Goal: Check status

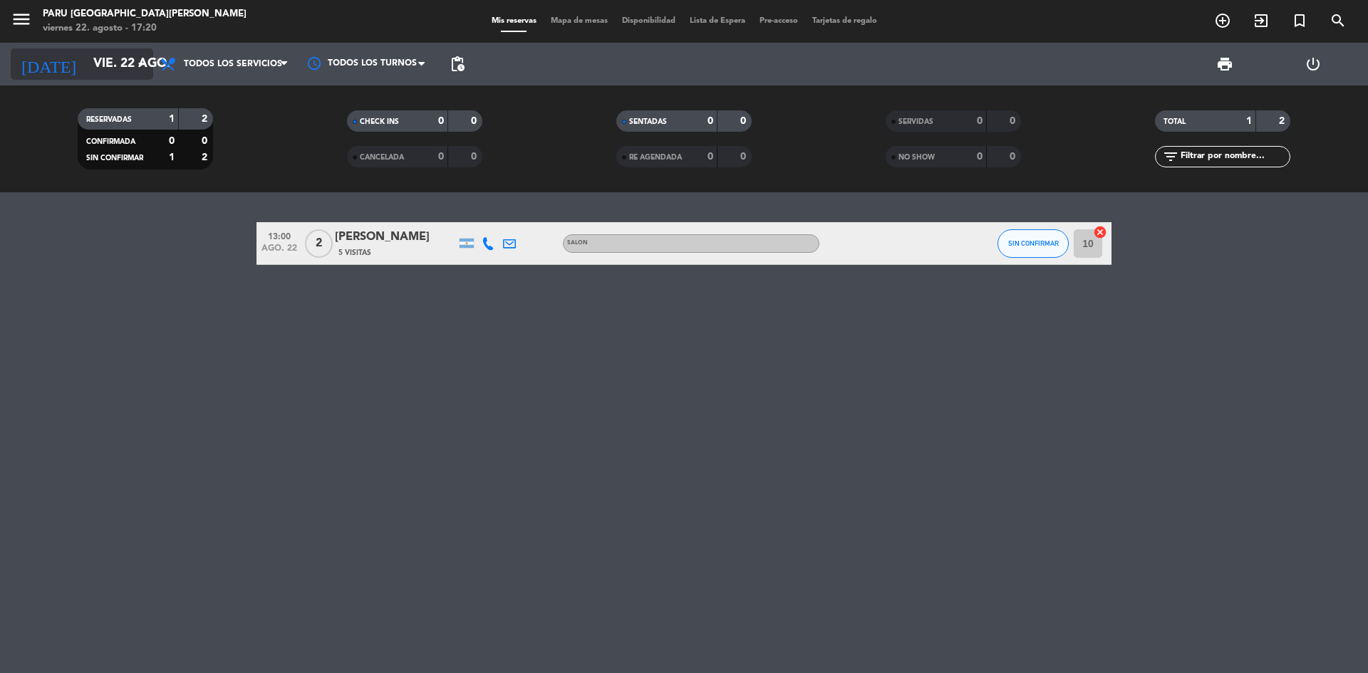
click at [130, 67] on input "vie. 22 ago." at bounding box center [168, 64] width 165 height 28
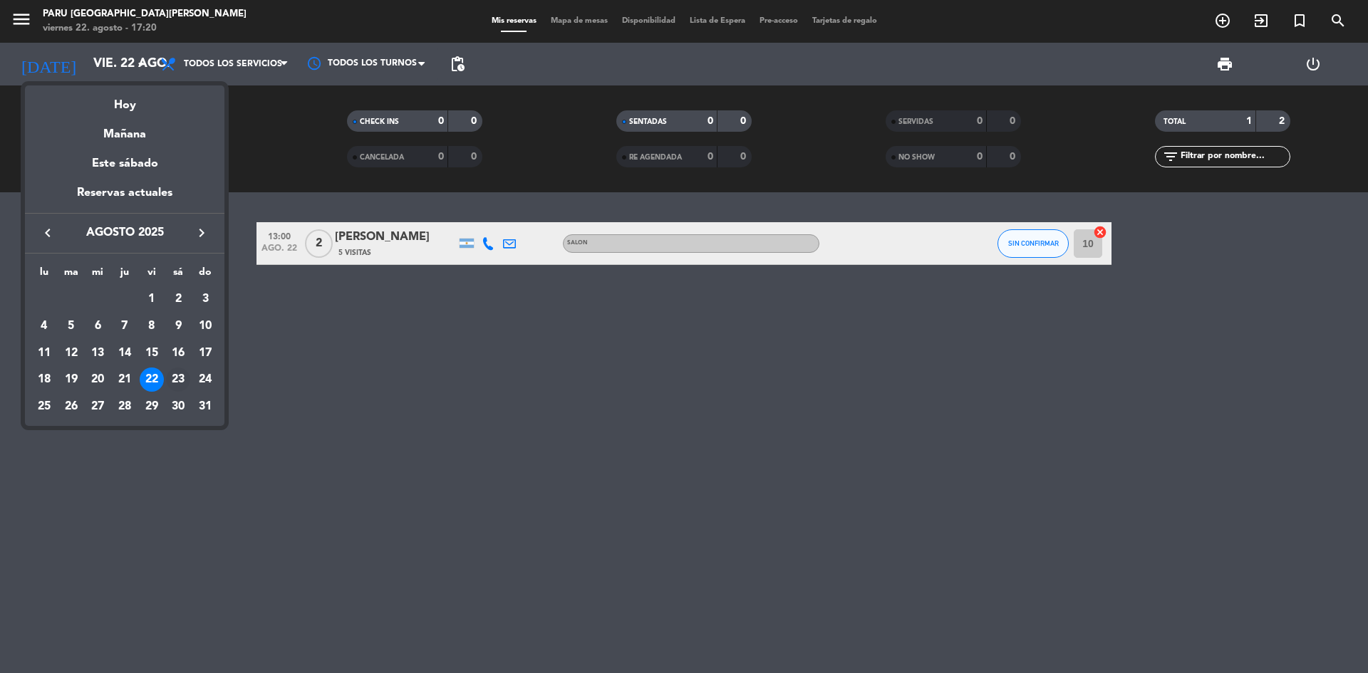
click at [170, 376] on div "23" at bounding box center [178, 380] width 24 height 24
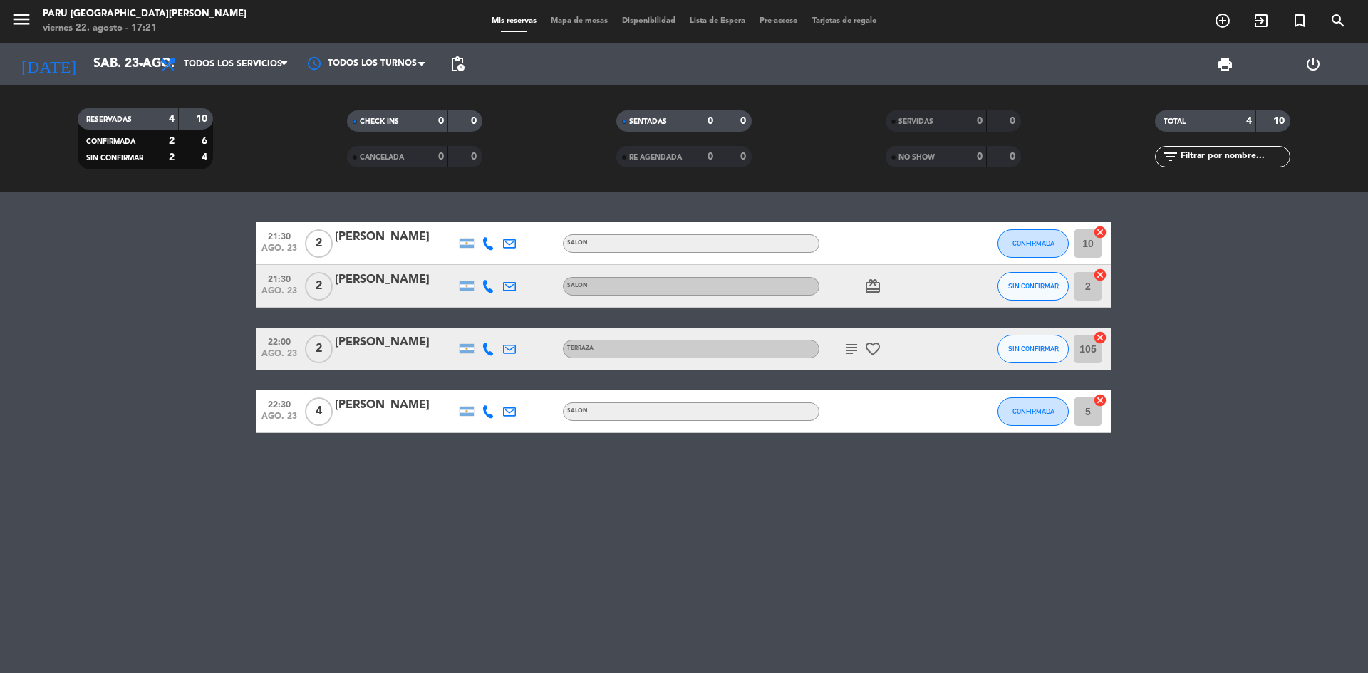
click at [199, 141] on div "6" at bounding box center [195, 141] width 27 height 16
click at [180, 139] on div "CONFIRMADA 2 6" at bounding box center [145, 141] width 128 height 16
click at [177, 139] on div "CONFIRMADA 2 6" at bounding box center [145, 141] width 128 height 16
click at [227, 71] on span "Todos los servicios" at bounding box center [224, 63] width 142 height 31
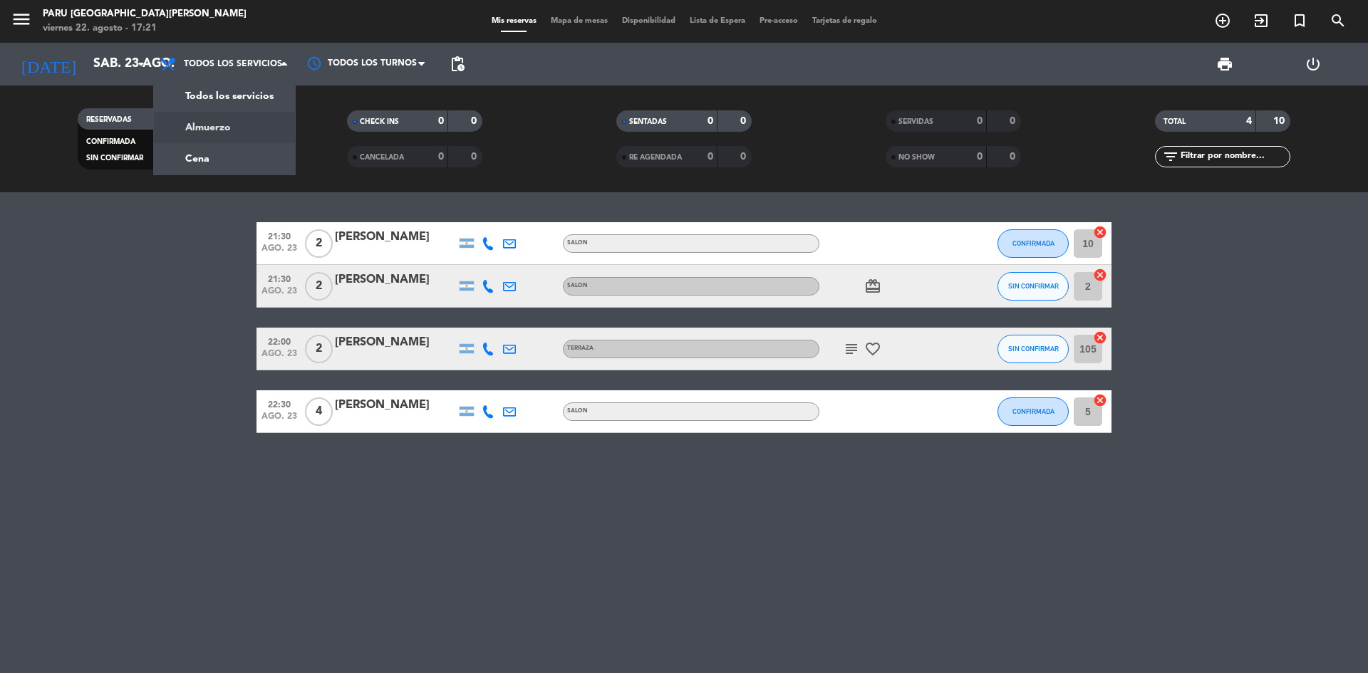
click at [308, 113] on filter-checkbox "CHECK INS 0 0" at bounding box center [414, 120] width 269 height 21
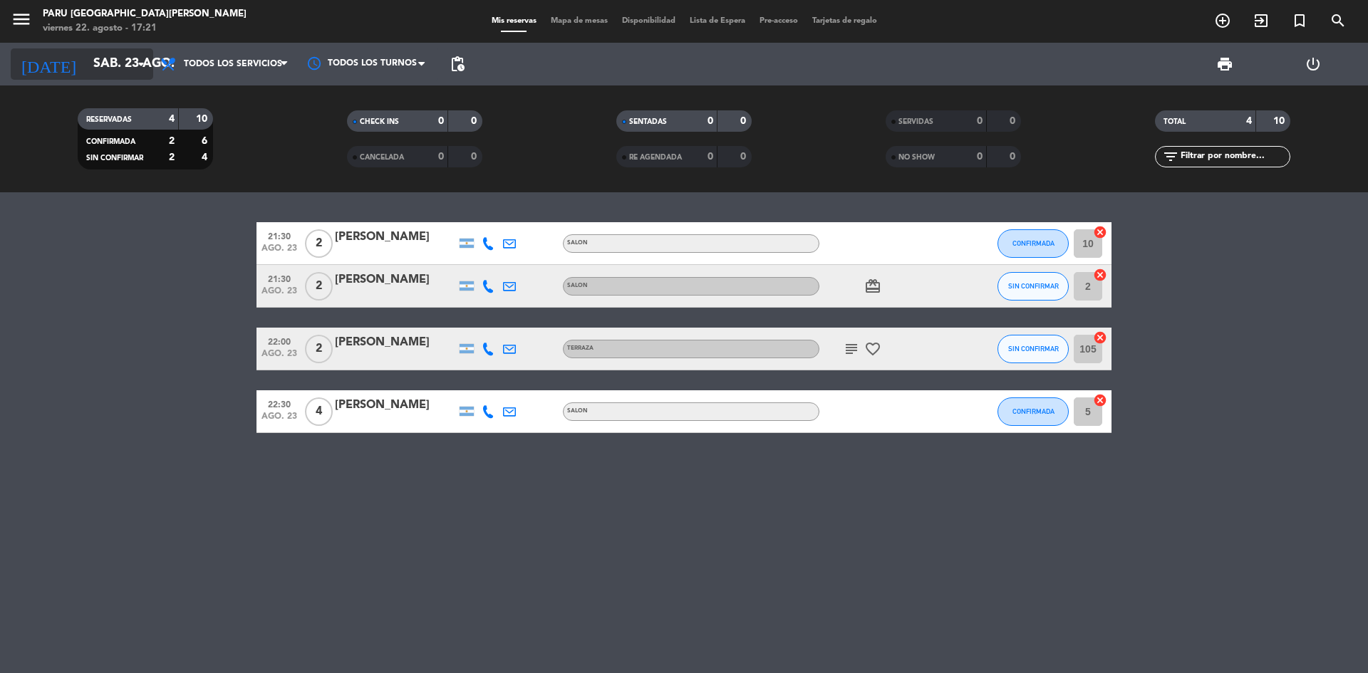
click at [104, 63] on input "sáb. 23 ago." at bounding box center [168, 64] width 165 height 28
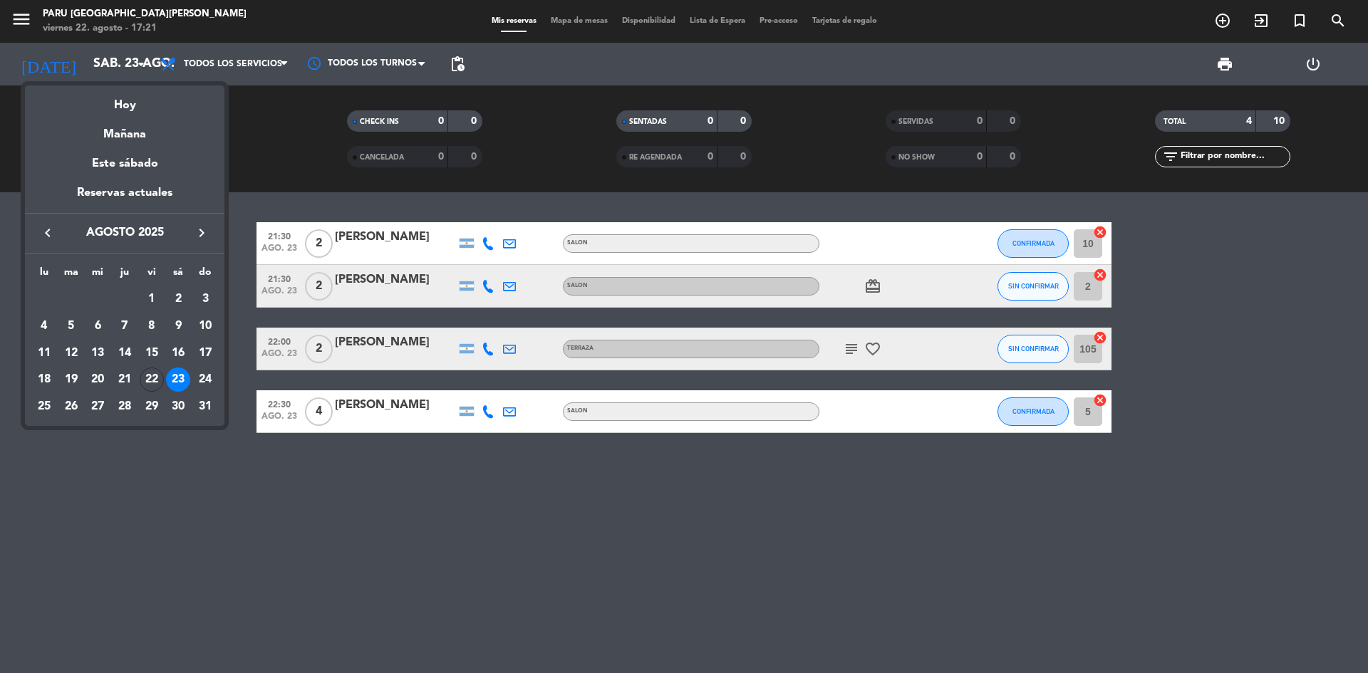
click at [259, 135] on div at bounding box center [684, 336] width 1368 height 673
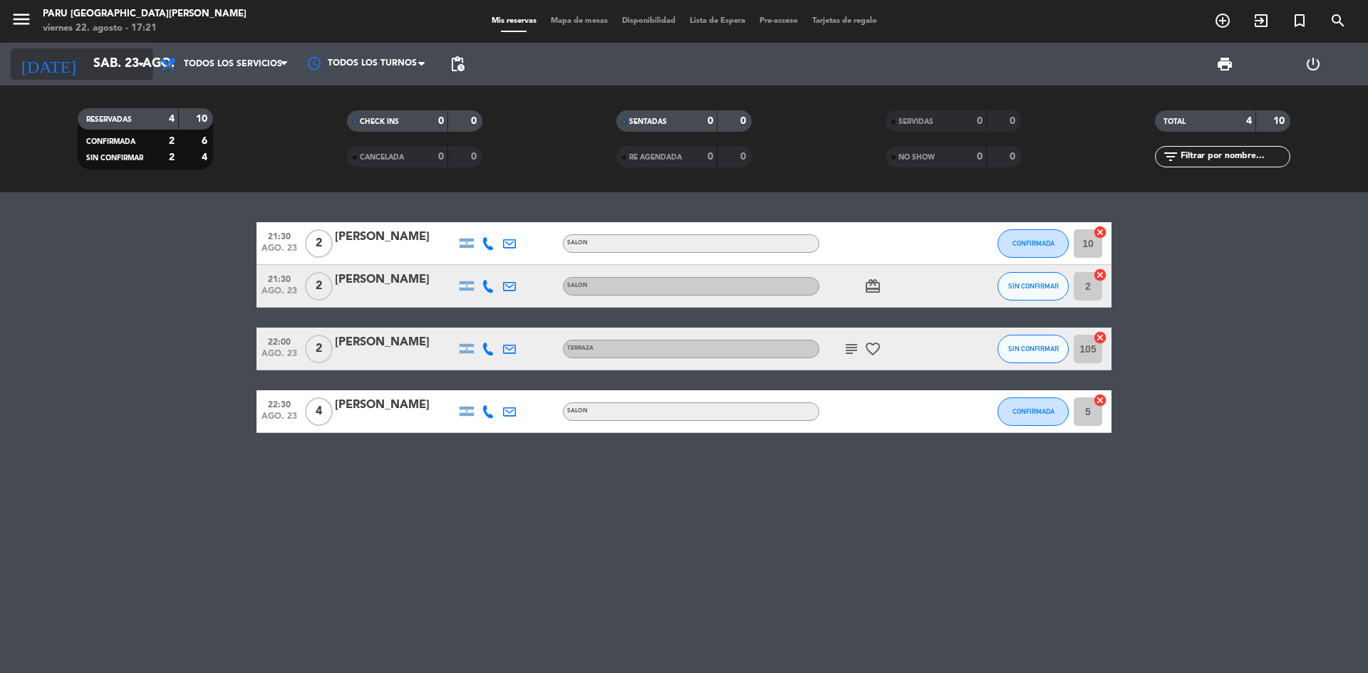
click at [86, 52] on input "sáb. 23 ago." at bounding box center [168, 64] width 165 height 28
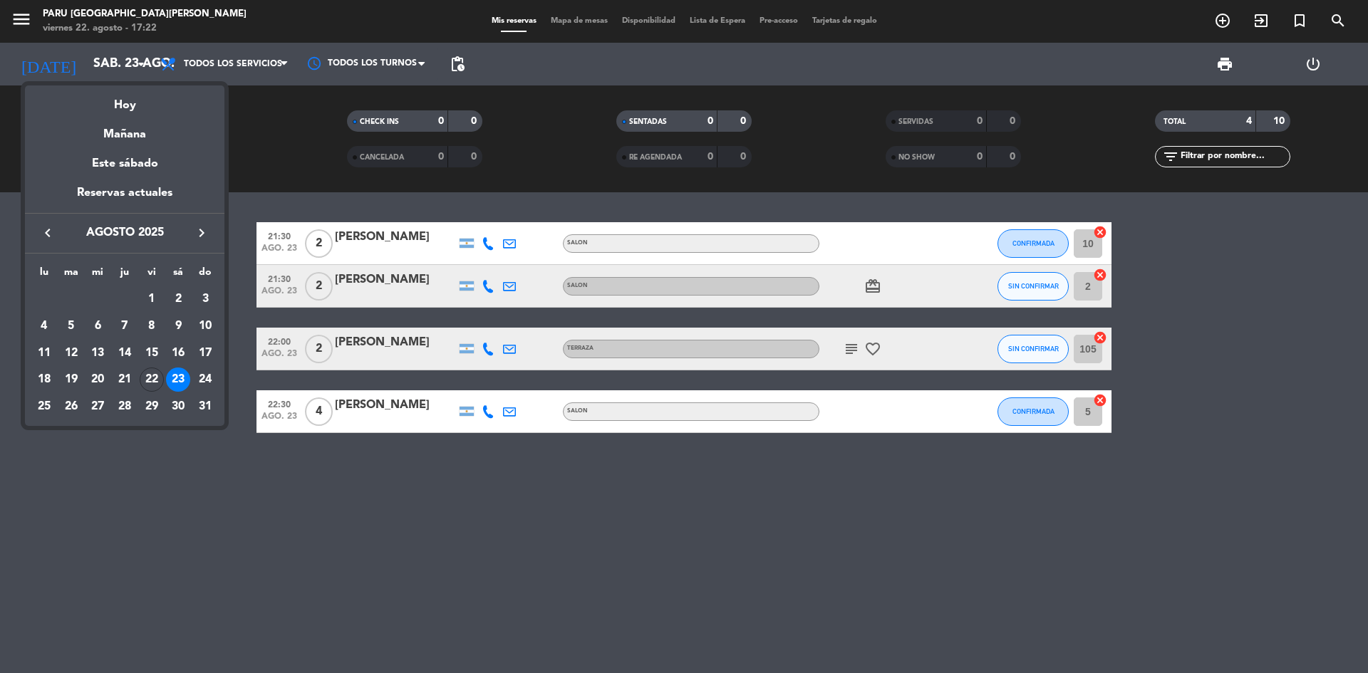
click at [157, 371] on div "22" at bounding box center [152, 380] width 24 height 24
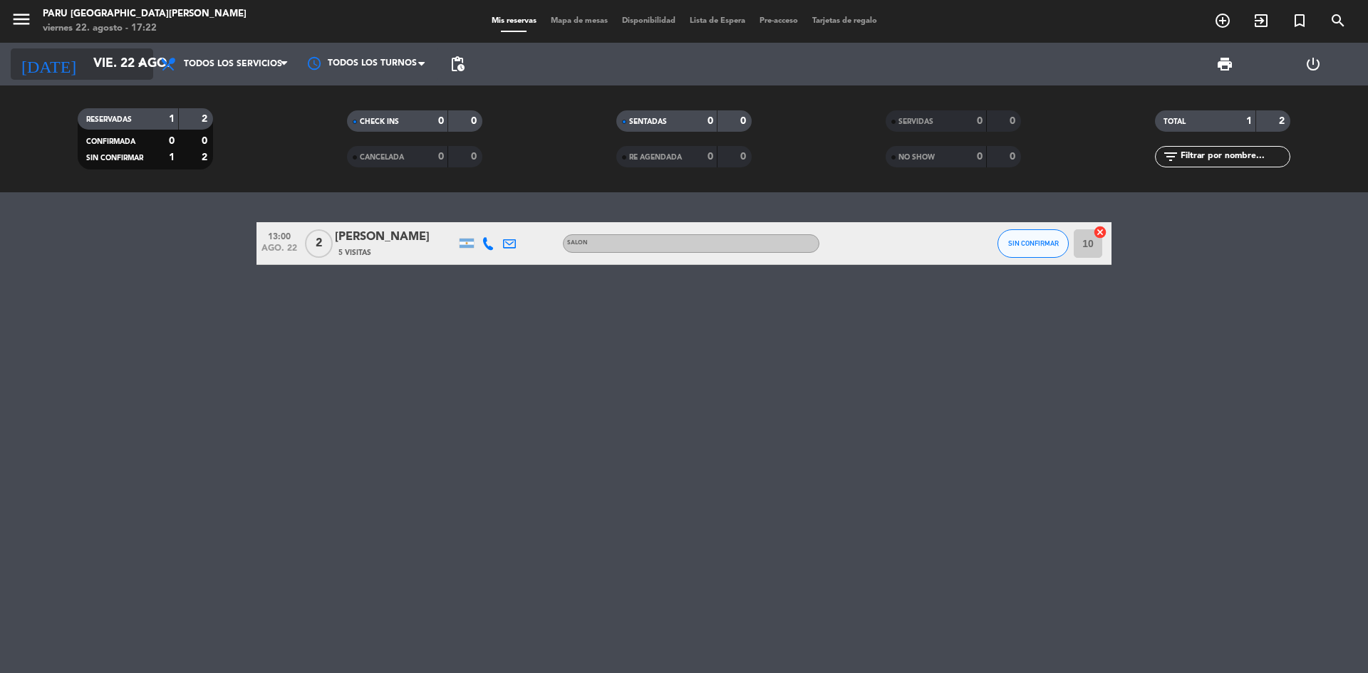
click at [106, 64] on input "vie. 22 ago." at bounding box center [168, 64] width 165 height 28
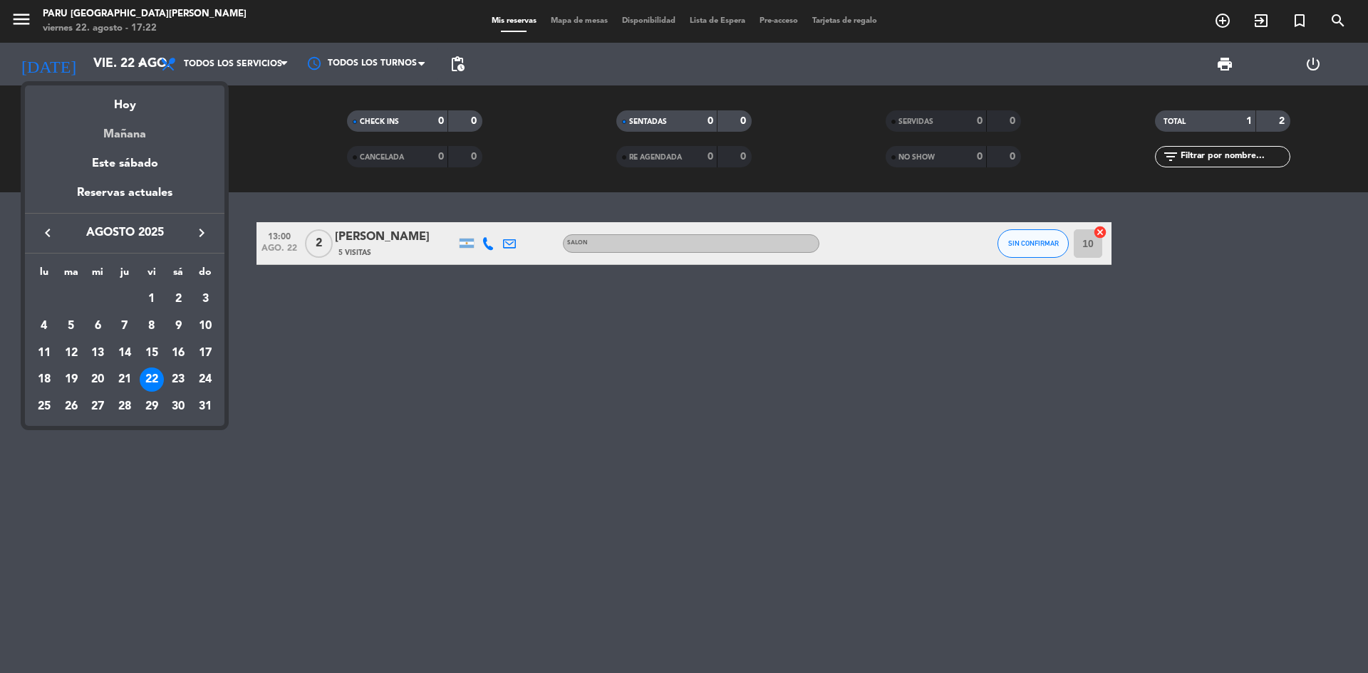
click at [132, 125] on div "Mañana" at bounding box center [124, 129] width 199 height 29
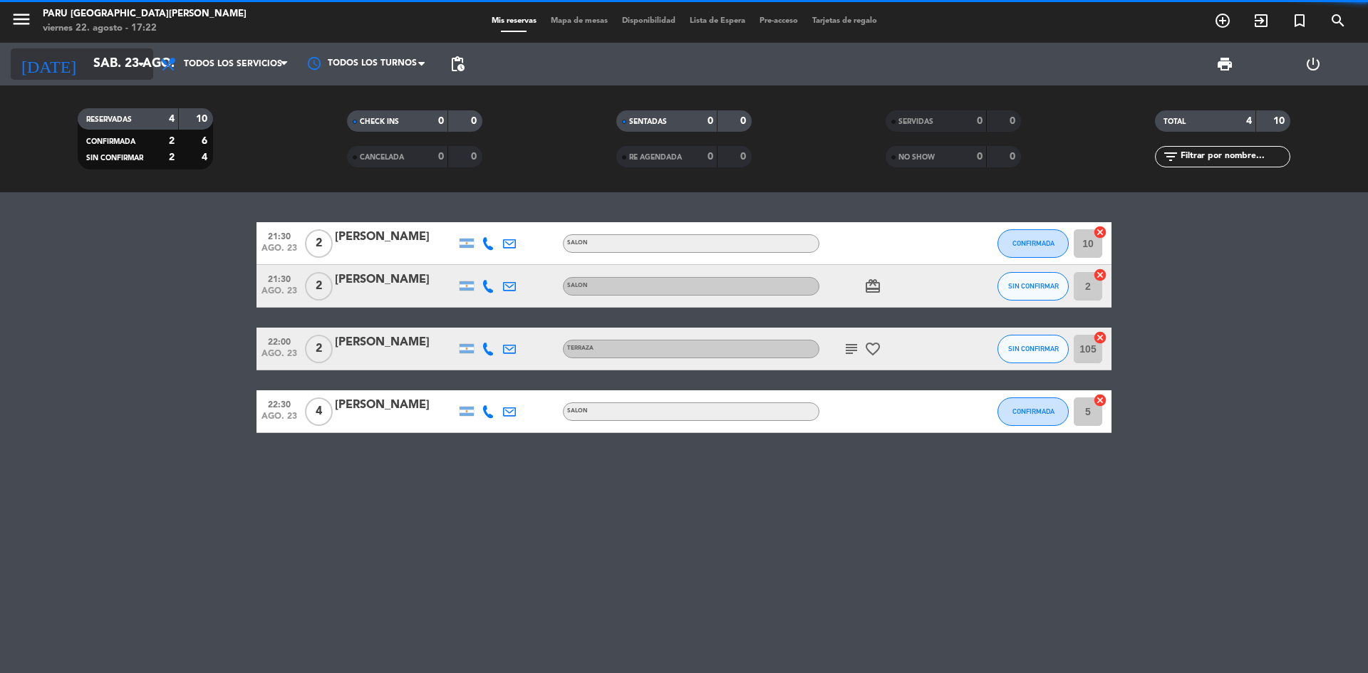
click at [132, 55] on input "sáb. 23 ago." at bounding box center [168, 64] width 165 height 28
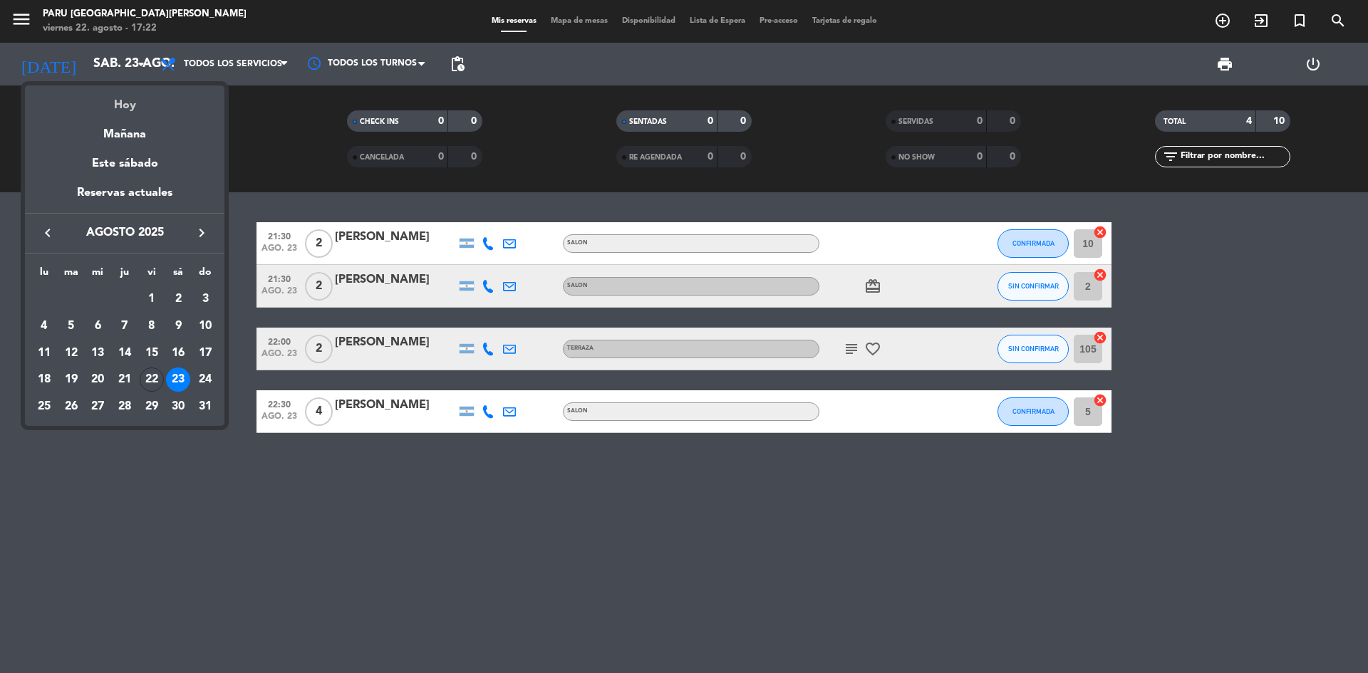
click at [147, 98] on div "Hoy" at bounding box center [124, 99] width 199 height 29
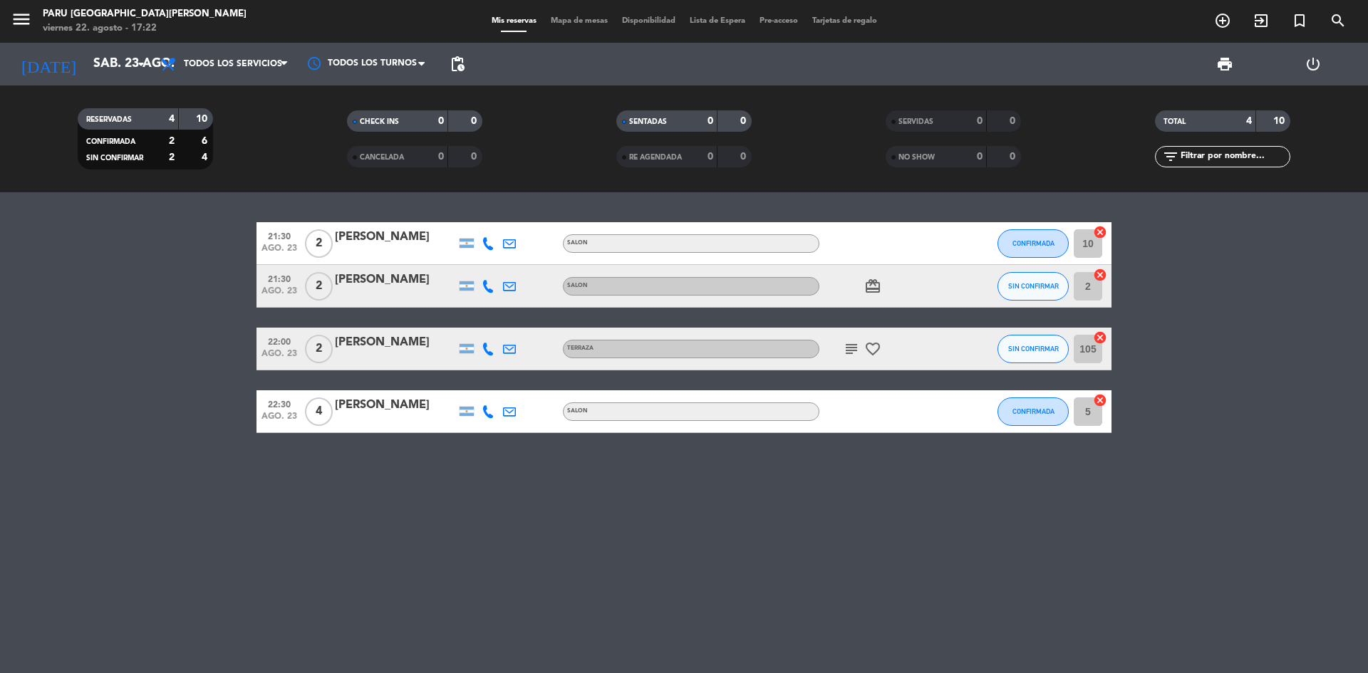
type input "vie. 22 ago."
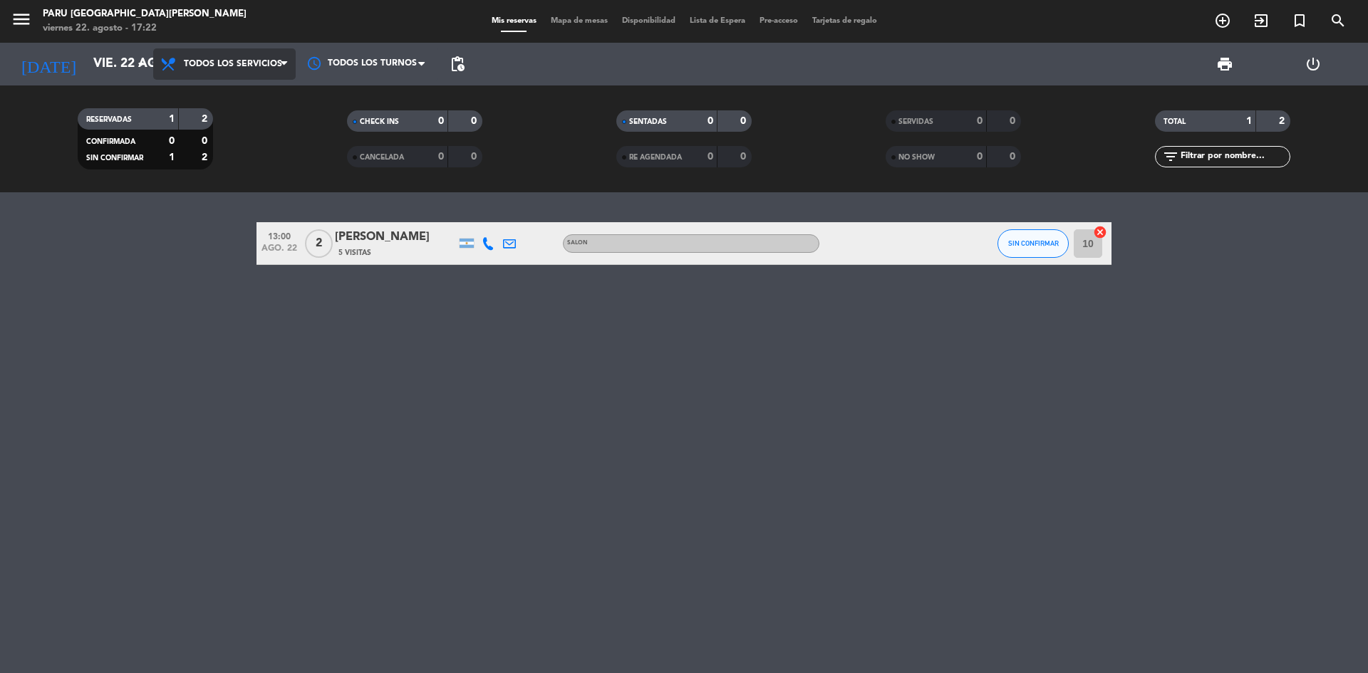
click at [246, 71] on span "Todos los servicios" at bounding box center [224, 63] width 142 height 31
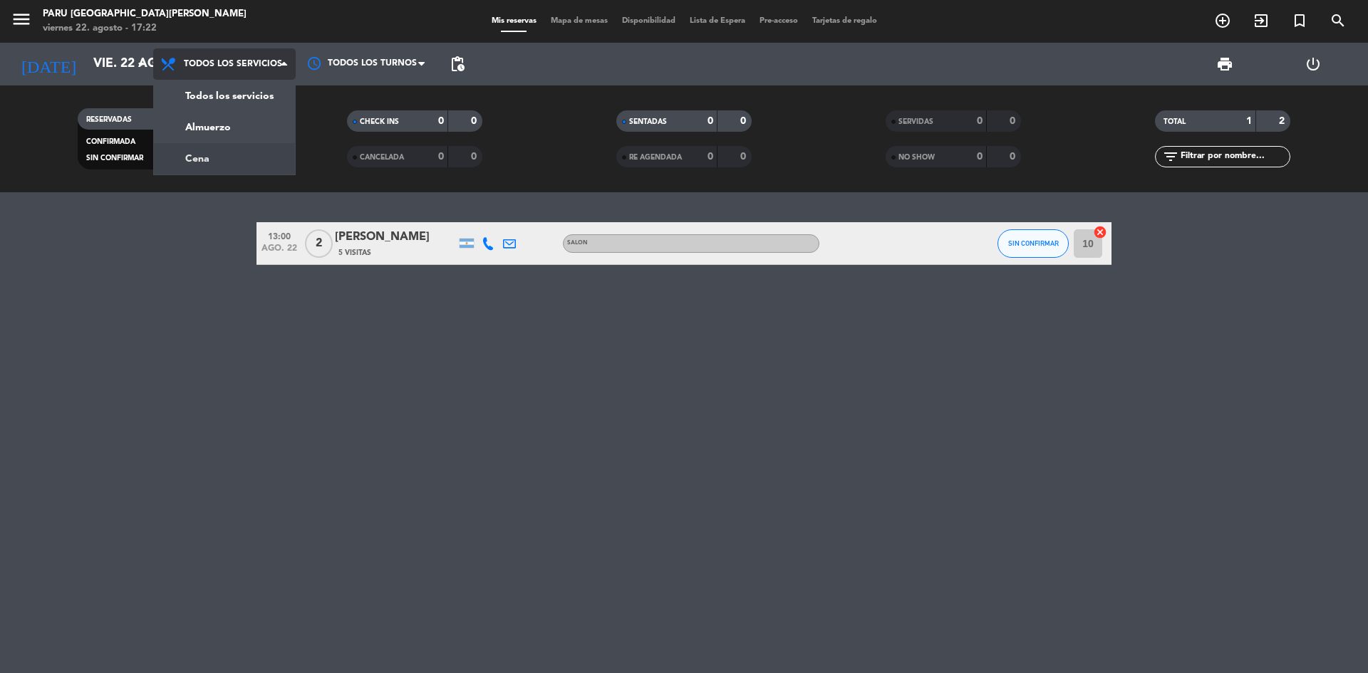
click at [252, 150] on div "menu Paru Puerto [PERSON_NAME] [DATE] 22. agosto - 17:22 Mis reservas Mapa de m…" at bounding box center [684, 96] width 1368 height 192
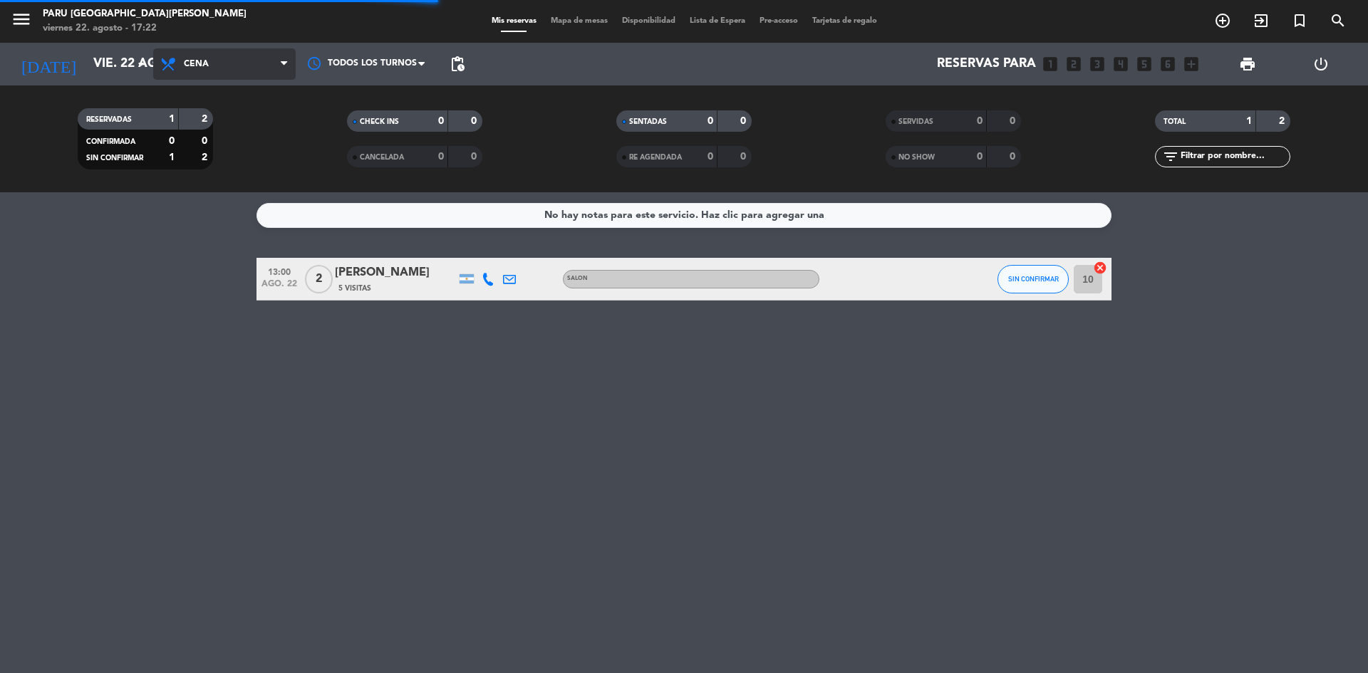
click at [243, 60] on span "Cena" at bounding box center [224, 63] width 142 height 31
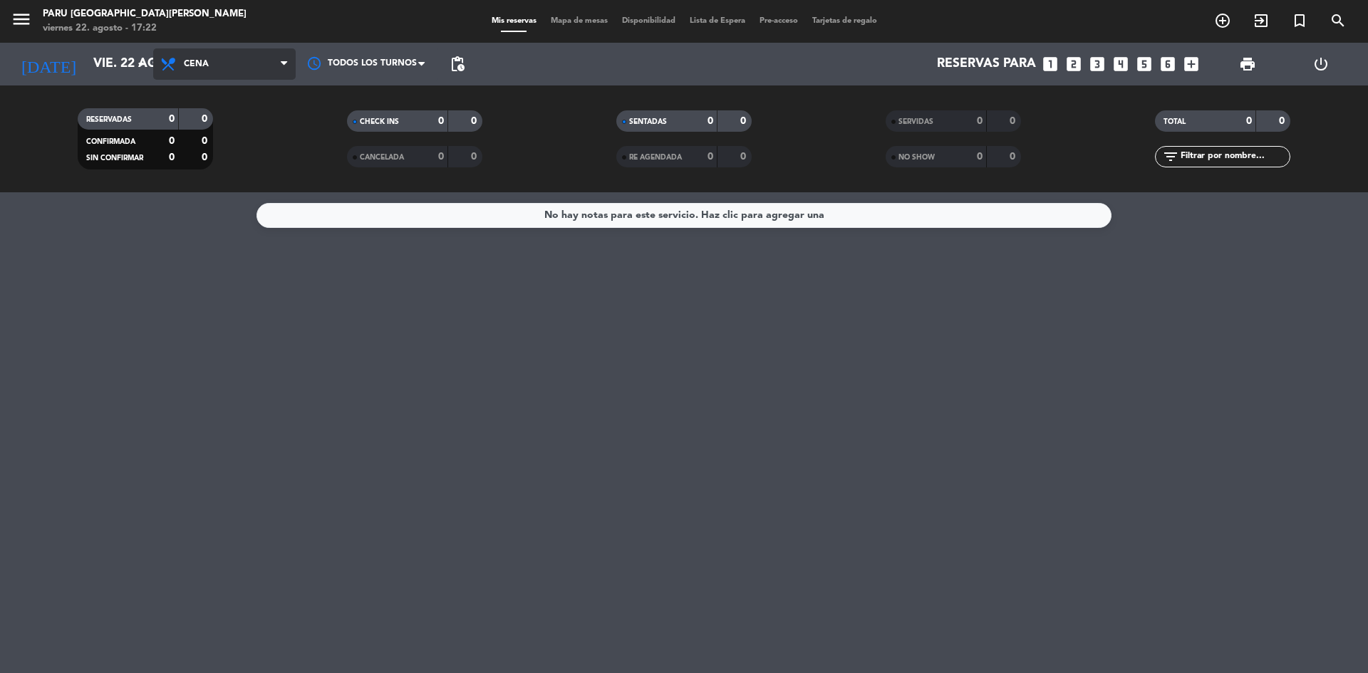
click at [236, 67] on span "Cena" at bounding box center [224, 63] width 142 height 31
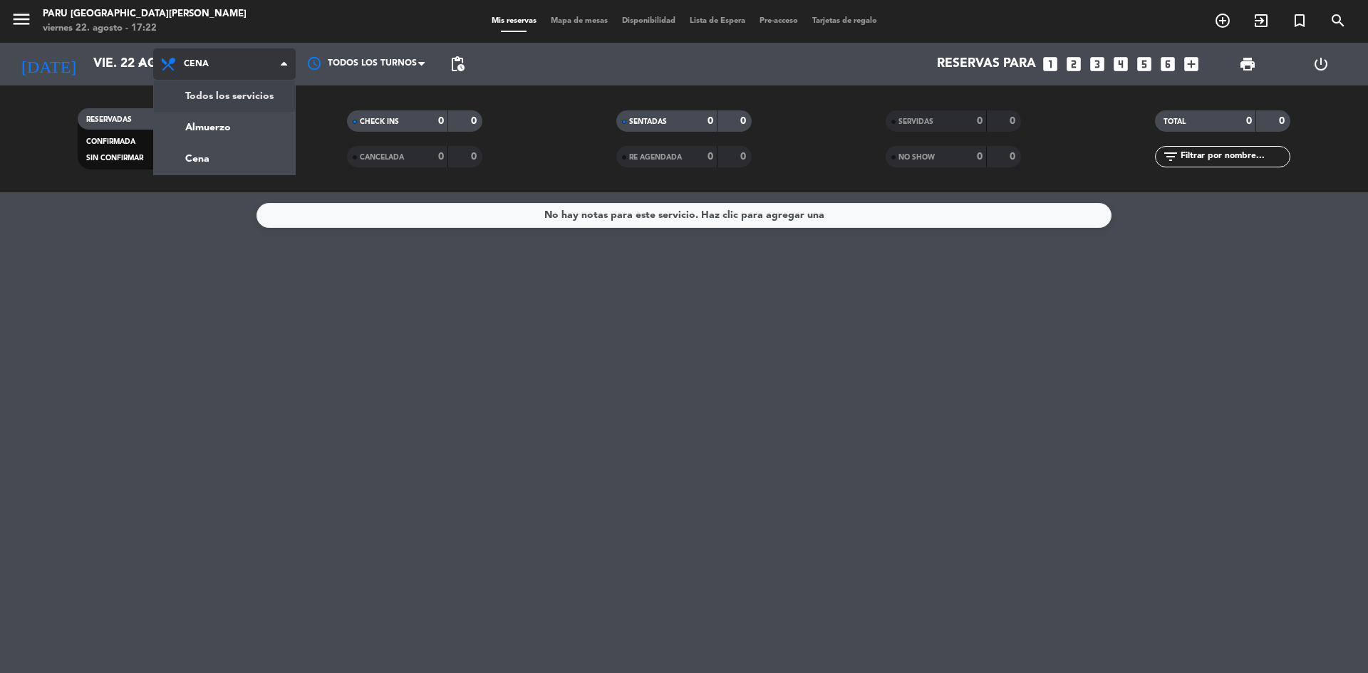
click at [234, 90] on div "menu Paru Puerto [PERSON_NAME] [DATE] 22. agosto - 17:22 Mis reservas Mapa de m…" at bounding box center [684, 96] width 1368 height 192
